Goal: Check status: Check status

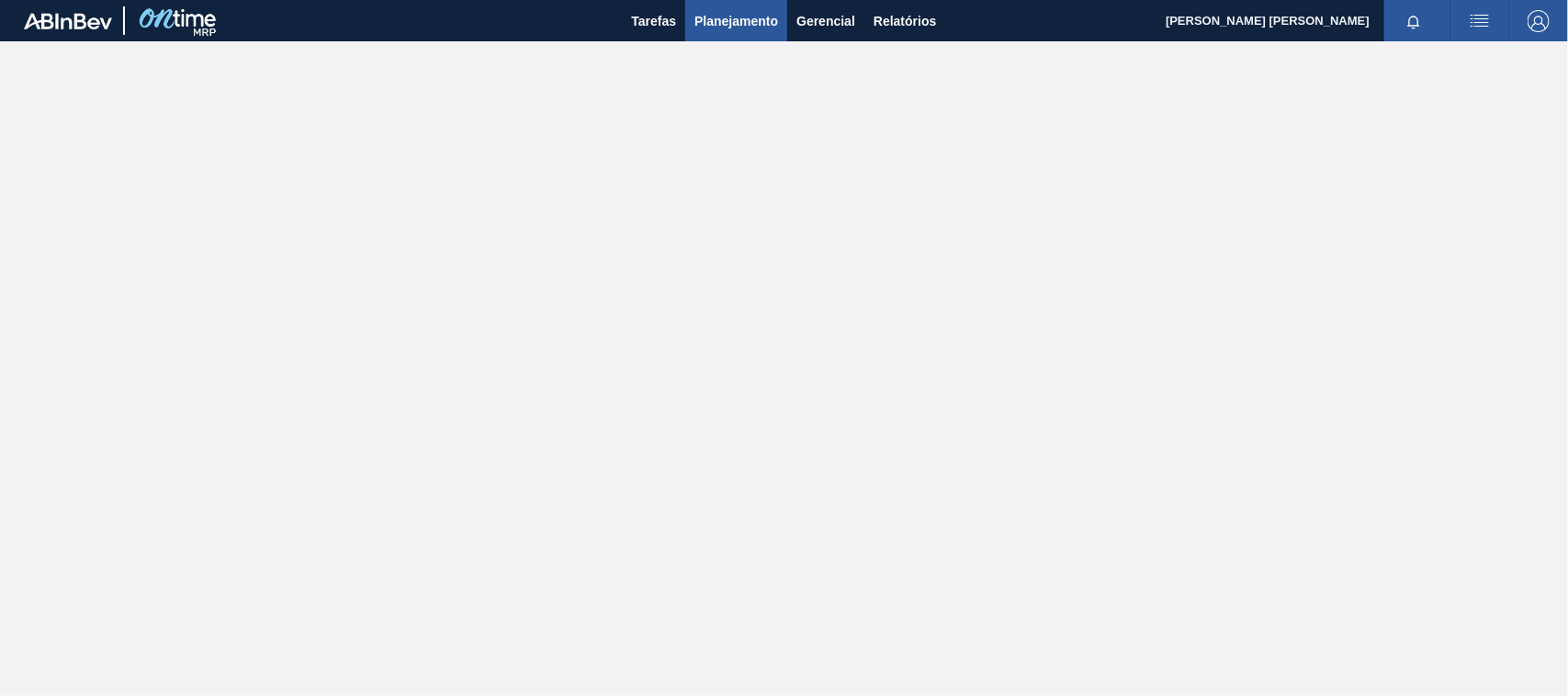
click at [713, 25] on span "Planejamento" at bounding box center [736, 21] width 84 height 22
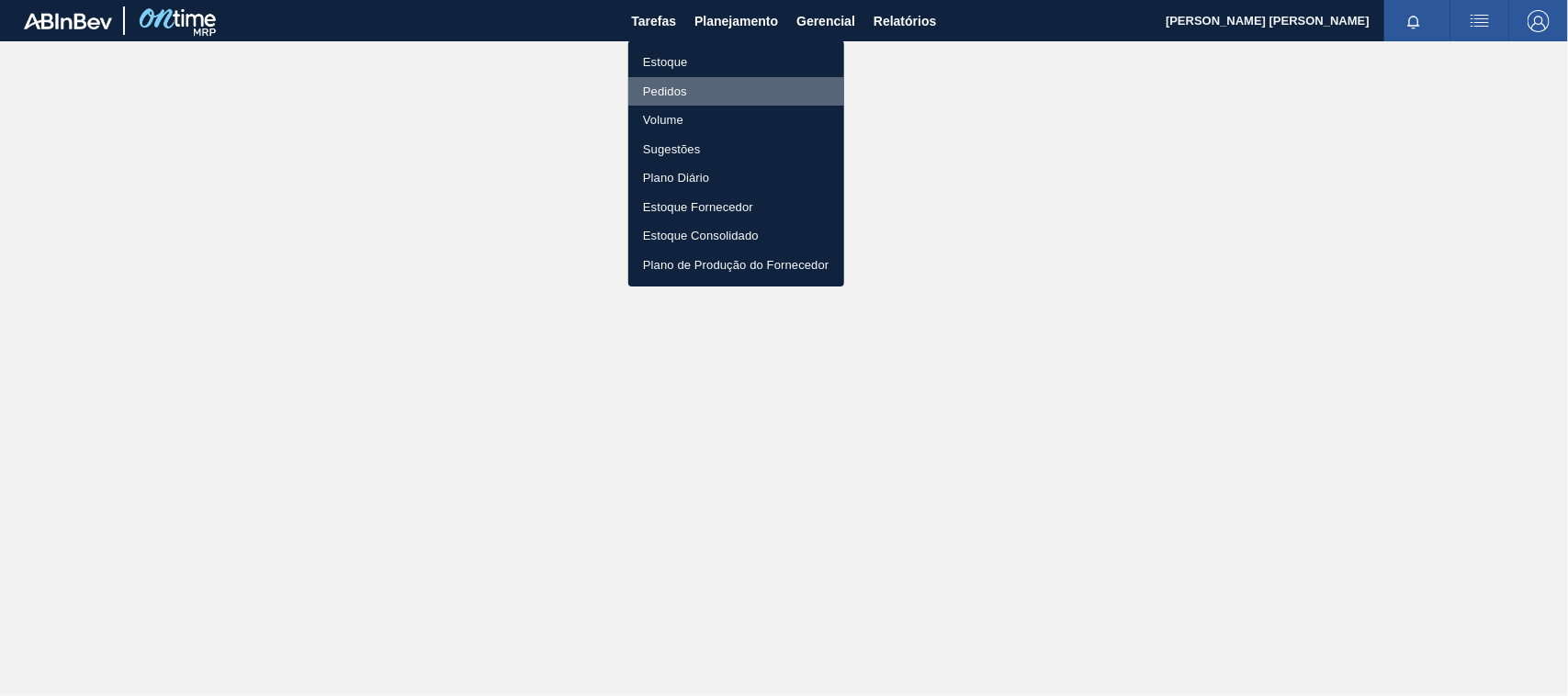
click at [685, 93] on li "Pedidos" at bounding box center [736, 92] width 216 height 29
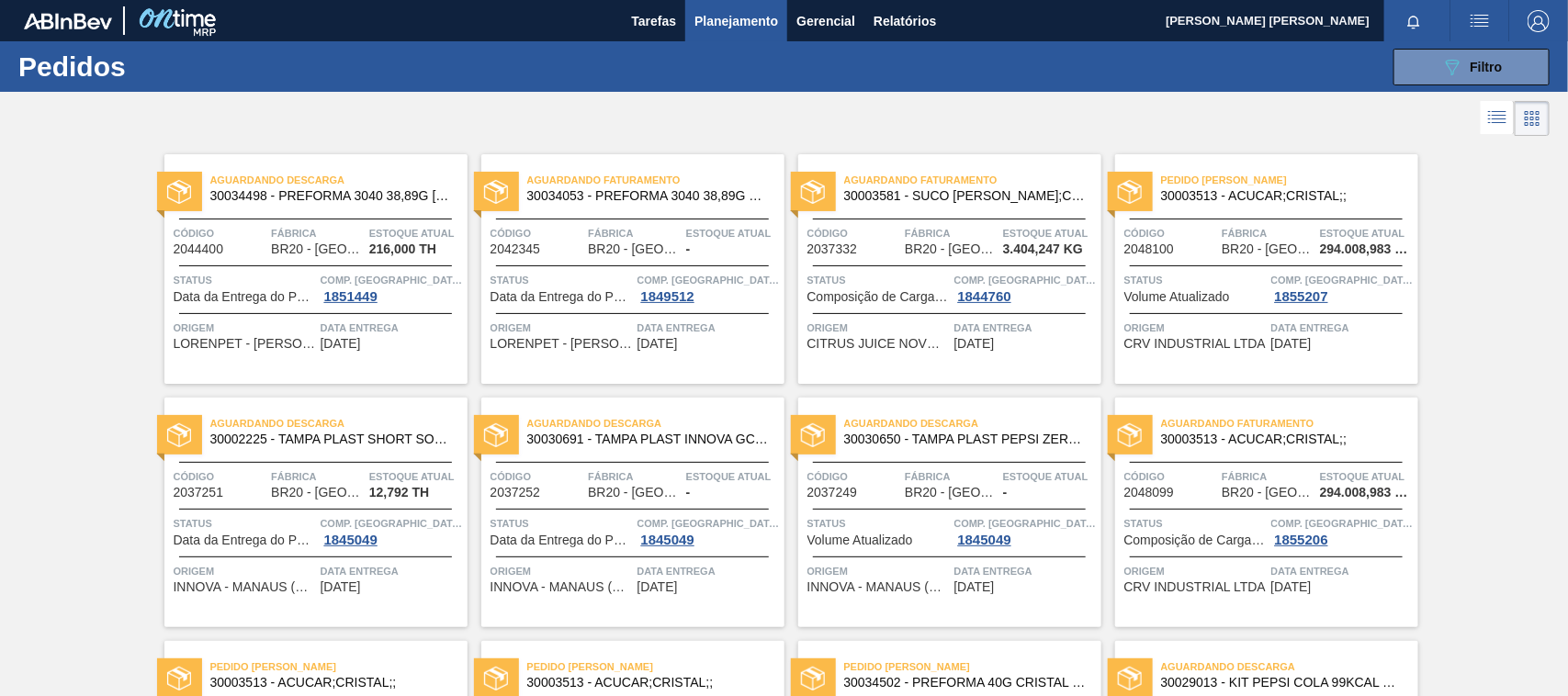
click at [323, 176] on span "Aguardando Descarga" at bounding box center [338, 180] width 257 height 18
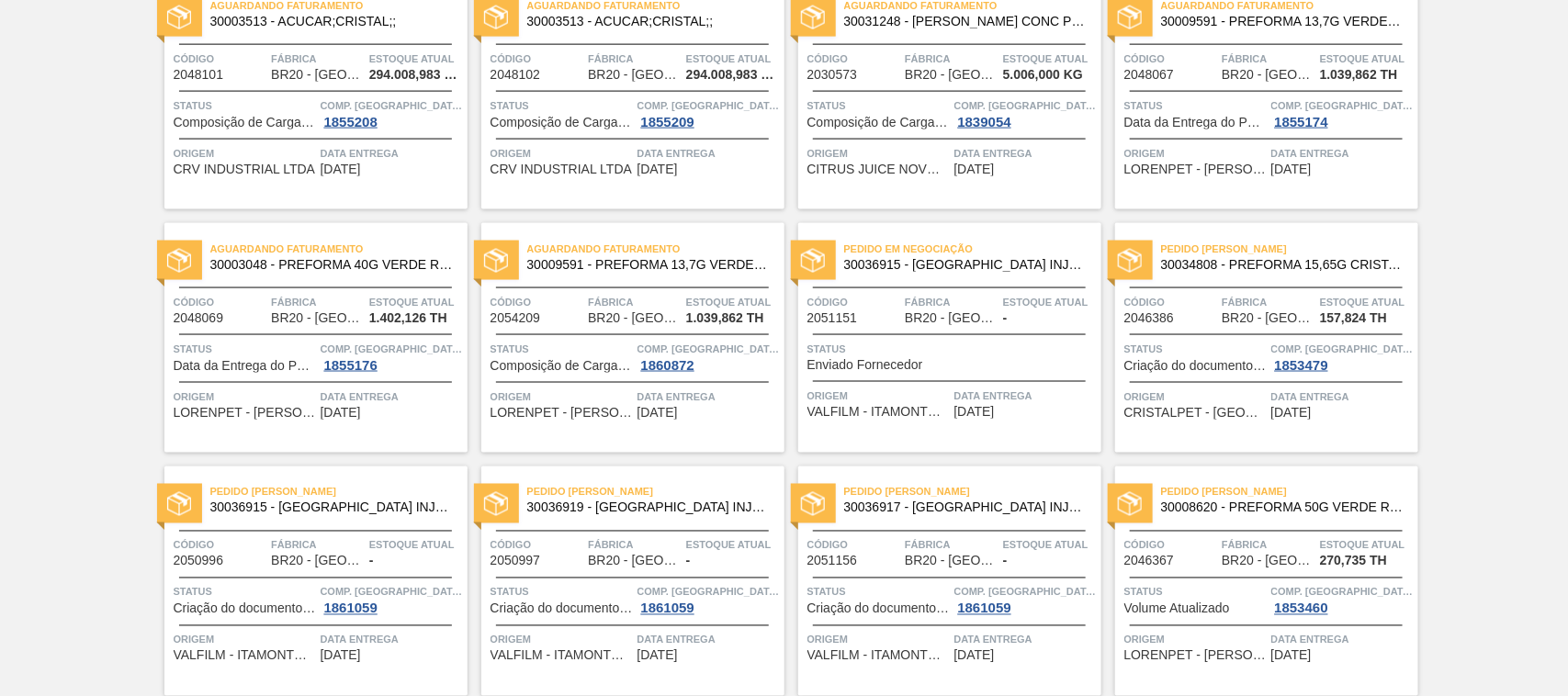
scroll to position [1262, 0]
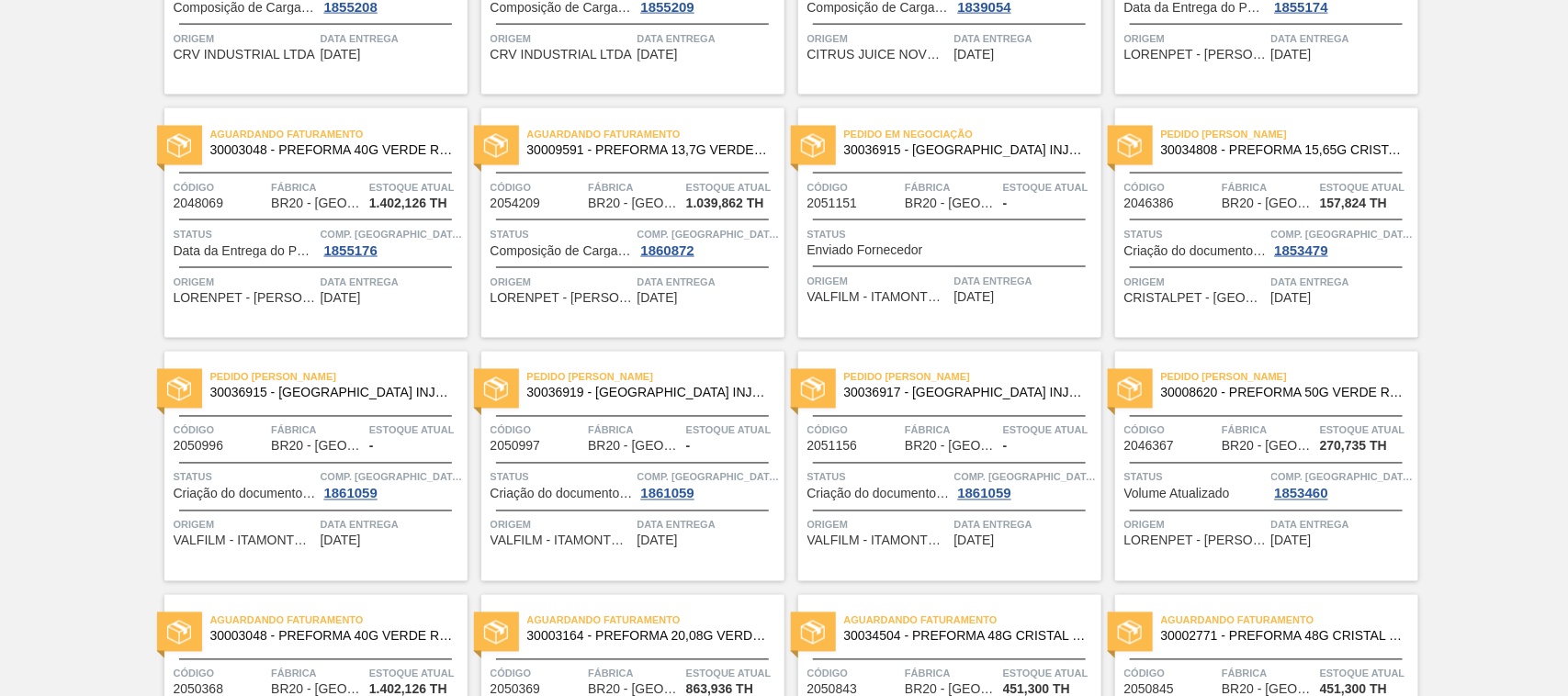
click at [401, 455] on div "Pedido [PERSON_NAME] 30036915 - [GEOGRAPHIC_DATA] INJECAP 3040 PCZERO S/ LINER …" at bounding box center [315, 466] width 303 height 229
